Goal: Find specific page/section: Find specific page/section

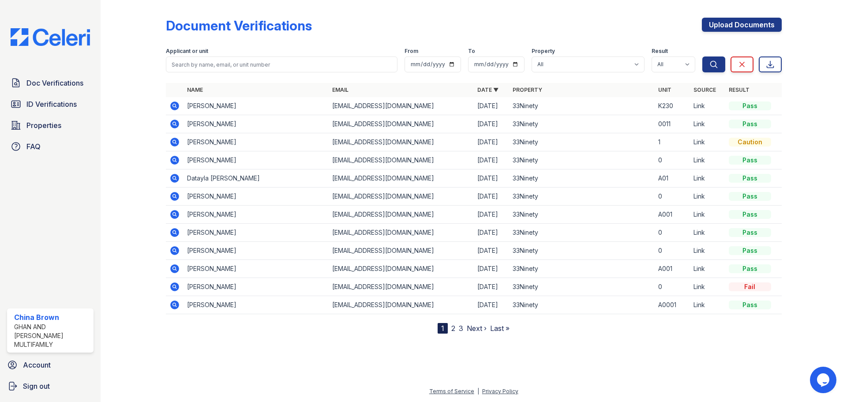
click at [454, 329] on link "2" at bounding box center [453, 328] width 4 height 9
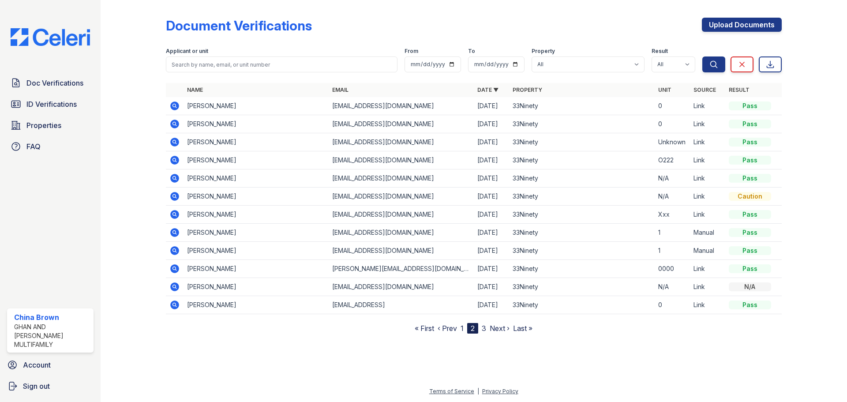
click at [485, 325] on link "3" at bounding box center [484, 328] width 4 height 9
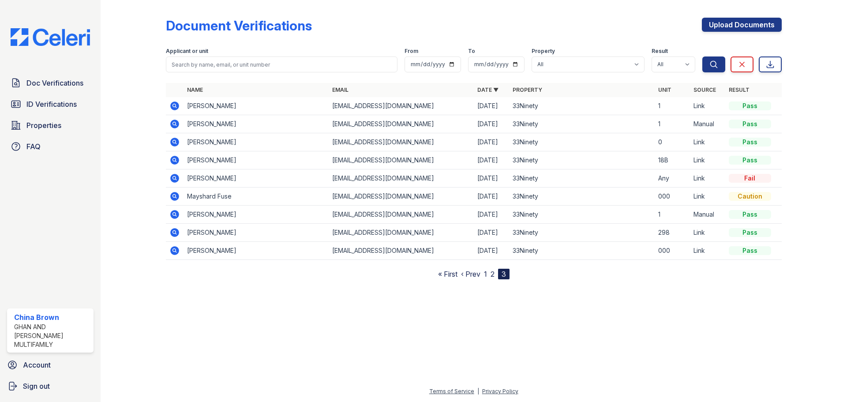
click at [483, 272] on nav "« First ‹ Prev 1 2 3" at bounding box center [473, 274] width 71 height 11
click at [484, 273] on link "1" at bounding box center [485, 274] width 3 height 9
